Goal: Navigation & Orientation: Find specific page/section

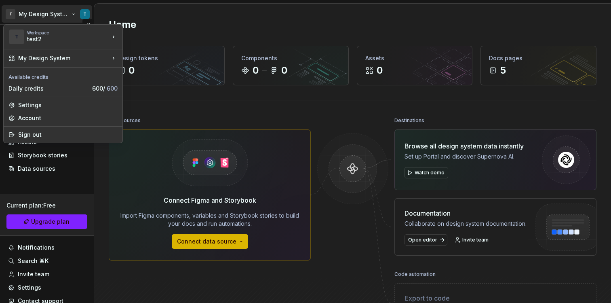
click at [66, 13] on html "T My Design System T Home Documentation Analytics Code automation Design system…" at bounding box center [305, 151] width 611 height 303
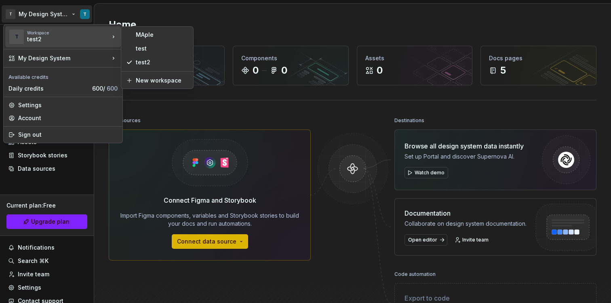
click at [165, 104] on html "T My Design System T Home Documentation Analytics Code automation Design system…" at bounding box center [305, 151] width 611 height 303
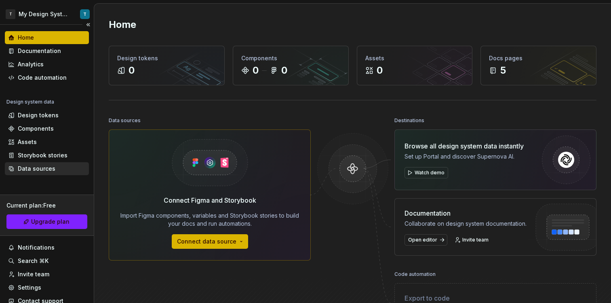
click at [44, 166] on div "Data sources" at bounding box center [37, 169] width 38 height 8
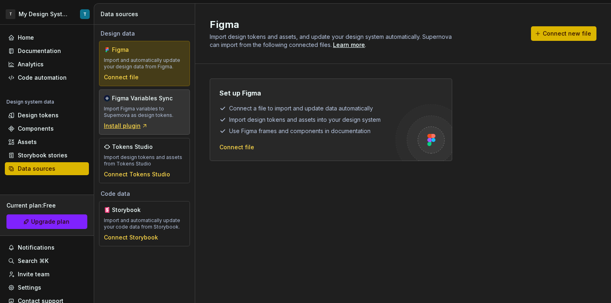
click at [133, 129] on div "Install plugin" at bounding box center [126, 126] width 44 height 8
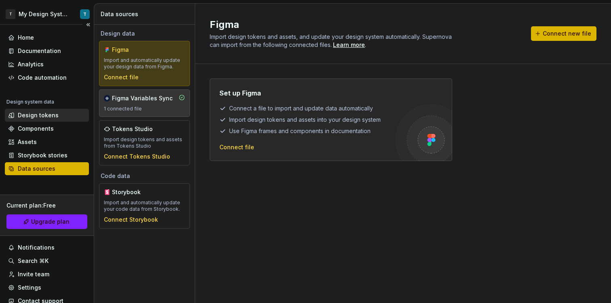
click at [43, 119] on div "Design tokens" at bounding box center [38, 115] width 41 height 8
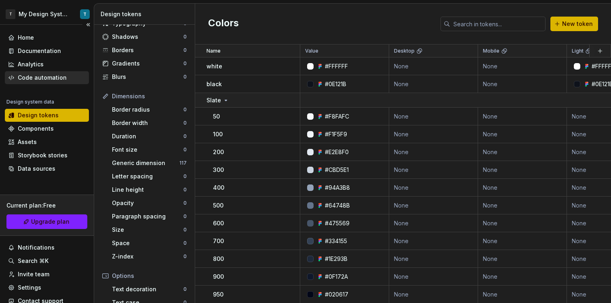
scroll to position [2, 0]
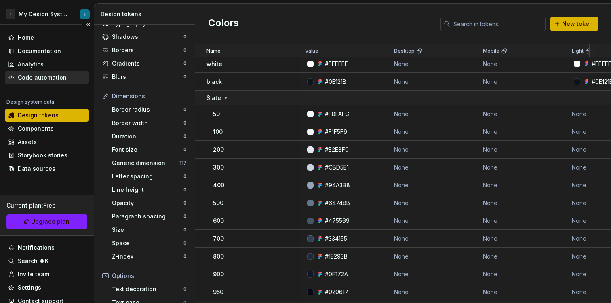
click at [68, 75] on div "Code automation" at bounding box center [47, 78] width 78 height 8
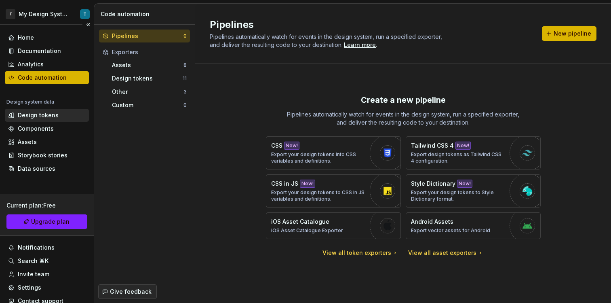
click at [49, 112] on div "Design tokens" at bounding box center [38, 115] width 41 height 8
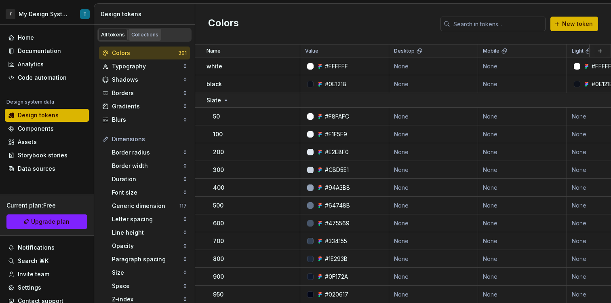
click at [147, 34] on div "Collections" at bounding box center [144, 35] width 27 height 6
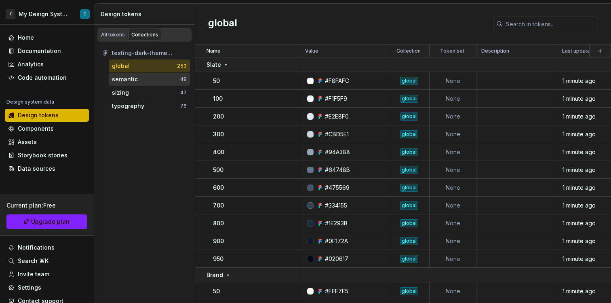
click at [148, 75] on div "semantic" at bounding box center [146, 79] width 68 height 8
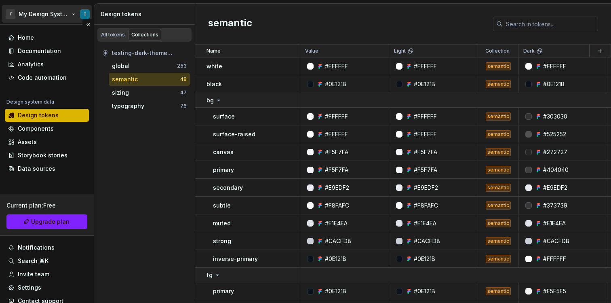
click at [60, 15] on html "T My Design System T Home Documentation Analytics Code automation Design system…" at bounding box center [305, 151] width 611 height 303
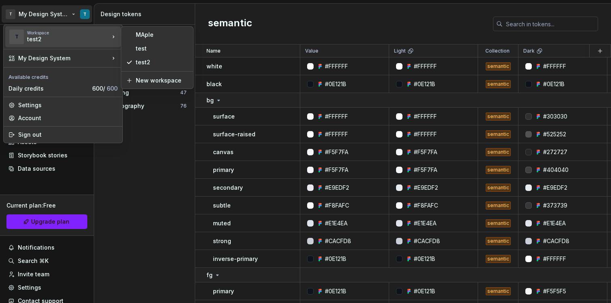
click at [150, 161] on html "T My Design System T Home Documentation Analytics Code automation Design system…" at bounding box center [305, 151] width 611 height 303
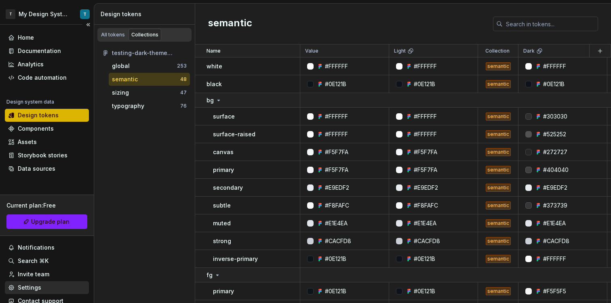
click at [51, 286] on div "Settings" at bounding box center [47, 287] width 78 height 8
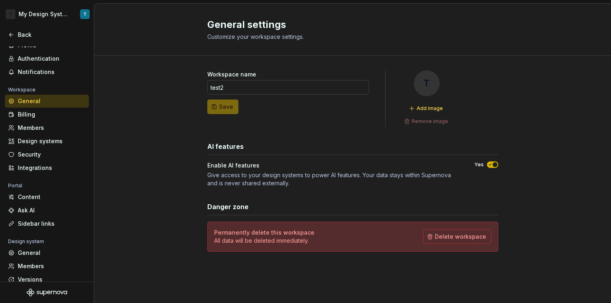
scroll to position [53, 0]
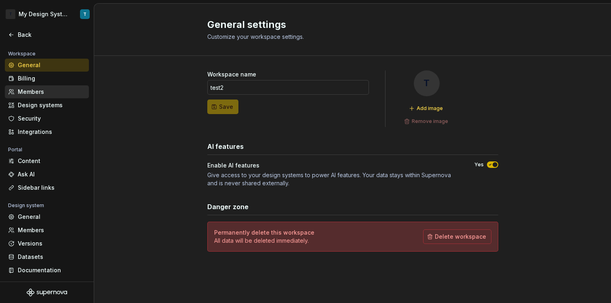
click at [44, 88] on div "Members" at bounding box center [52, 92] width 68 height 8
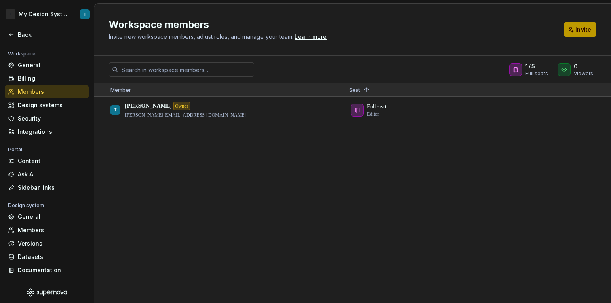
click at [574, 31] on button "Invite" at bounding box center [580, 29] width 33 height 15
click at [43, 100] on div "Design systems" at bounding box center [47, 105] width 84 height 13
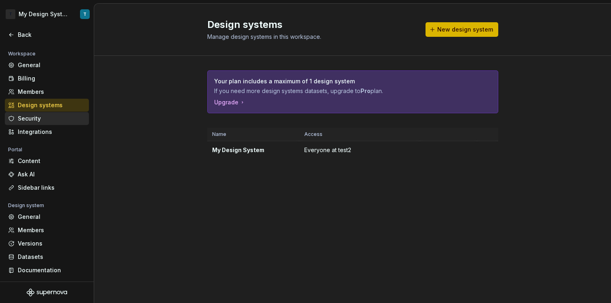
click at [58, 119] on div "Security" at bounding box center [52, 118] width 68 height 8
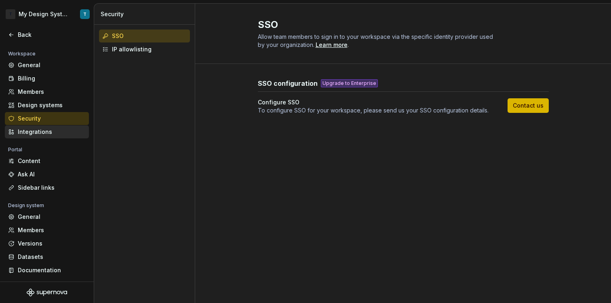
click at [55, 128] on div "Integrations" at bounding box center [52, 132] width 68 height 8
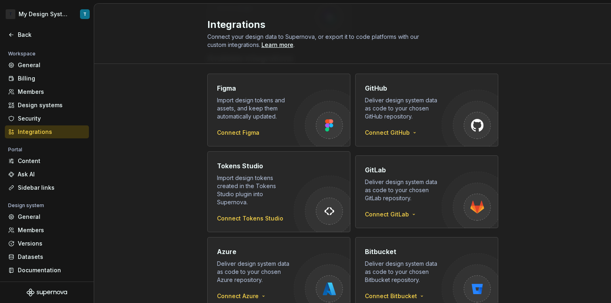
scroll to position [117, 0]
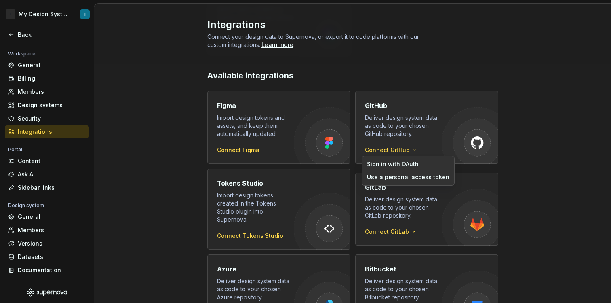
click at [382, 147] on html "T My Design System T Back Account Profile Authentication Notifications Workspac…" at bounding box center [305, 151] width 611 height 303
click at [15, 39] on html "T My Design System T Back Account Profile Authentication Notifications Workspac…" at bounding box center [305, 151] width 611 height 303
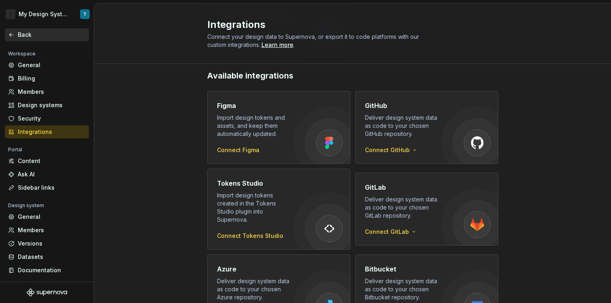
click at [18, 35] on div "Back" at bounding box center [52, 35] width 68 height 8
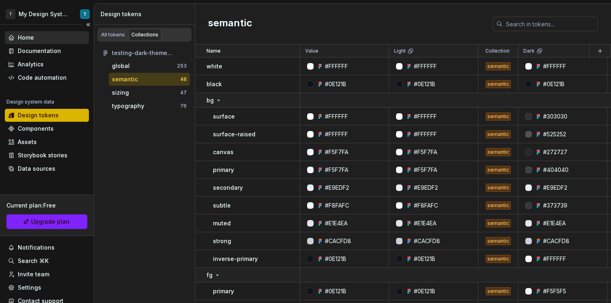
click at [32, 38] on div "Home" at bounding box center [26, 38] width 16 height 8
